Goal: Download file/media

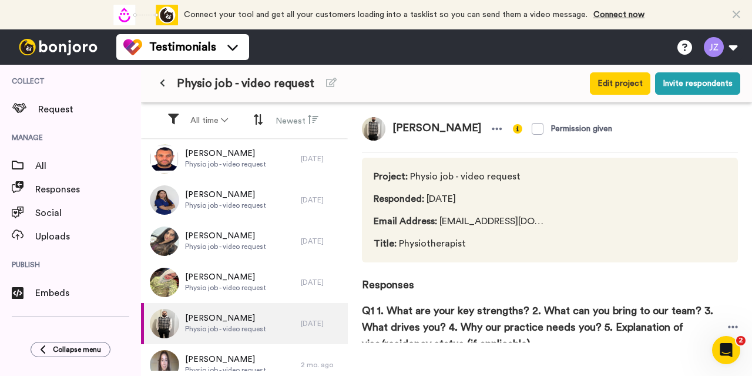
scroll to position [250, 0]
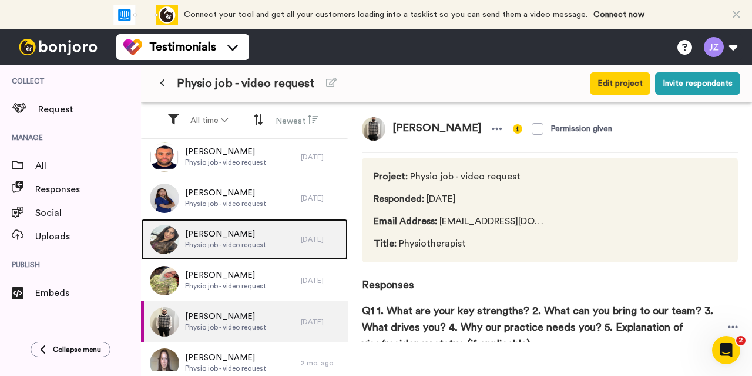
click at [224, 224] on div "Adonia Kalandos Physio job - video request" at bounding box center [221, 239] width 160 height 41
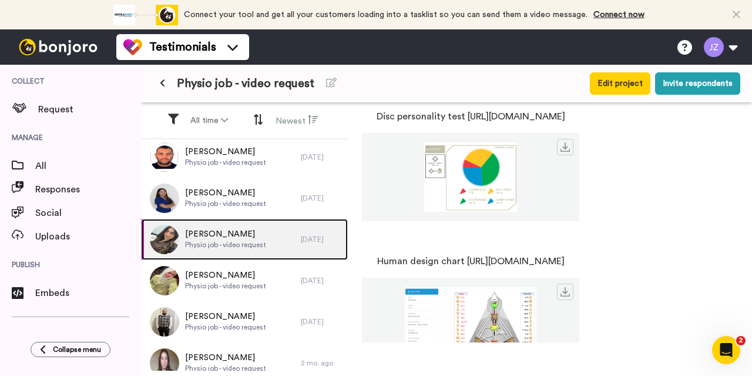
scroll to position [552, 0]
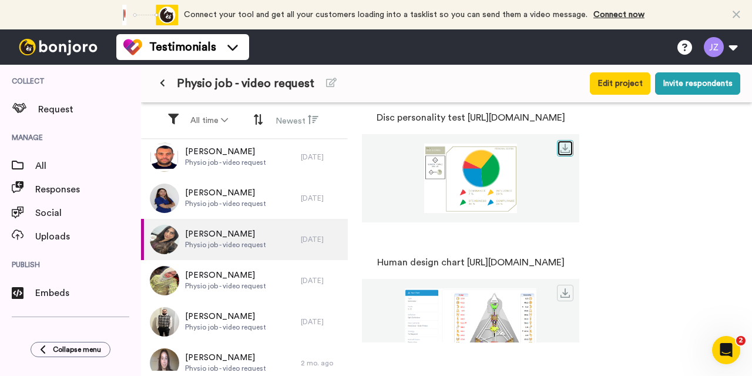
click at [570, 145] on icon at bounding box center [565, 147] width 9 height 9
